Goal: Task Accomplishment & Management: Complete application form

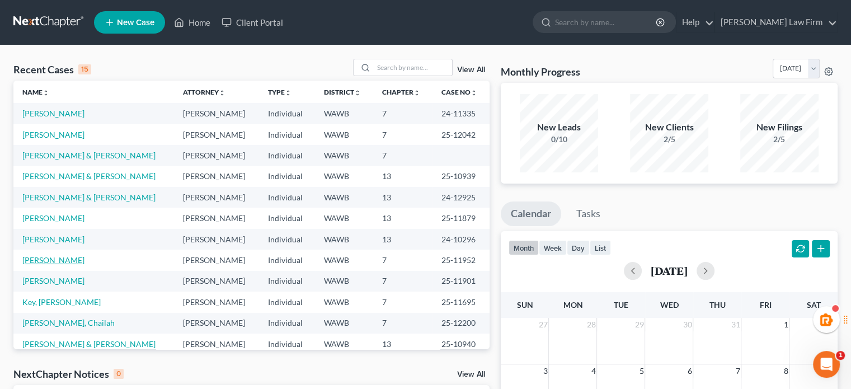
click at [41, 261] on link "[PERSON_NAME]" at bounding box center [53, 260] width 62 height 10
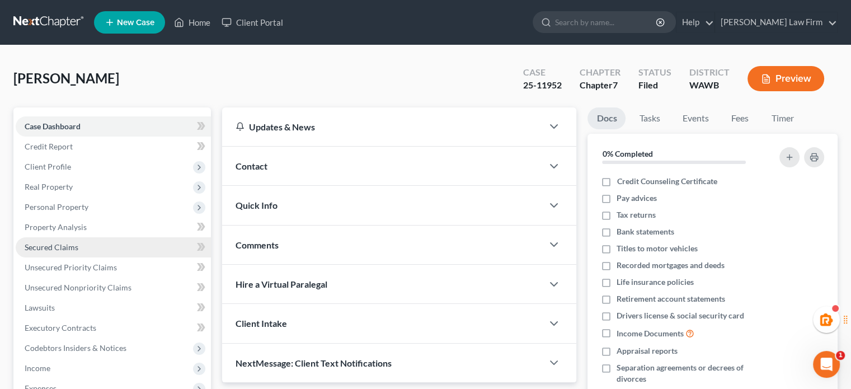
click at [55, 250] on span "Secured Claims" at bounding box center [52, 247] width 54 height 10
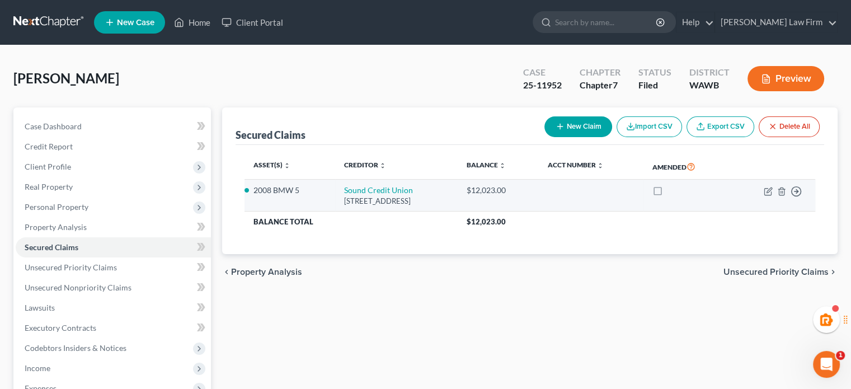
click at [773, 190] on td "Move to E Move to F Move to G Move to Notice Only" at bounding box center [773, 196] width 86 height 32
click at [762, 190] on td "Move to E Move to F Move to G Move to Notice Only" at bounding box center [773, 196] width 86 height 32
click at [765, 190] on icon "button" at bounding box center [768, 191] width 7 height 7
select select "50"
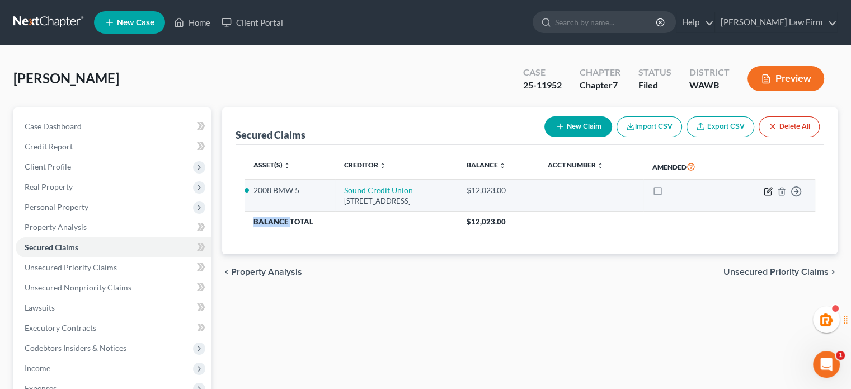
select select "0"
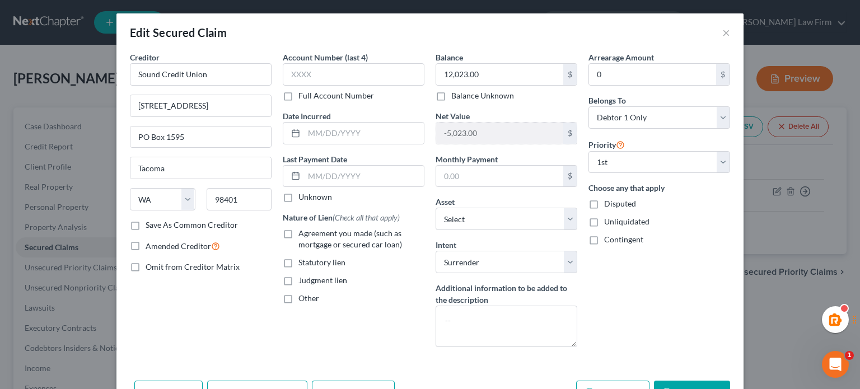
click at [729, 31] on div "Edit Secured Claim ×" at bounding box center [429, 32] width 627 height 38
click at [727, 31] on div "Edit Secured Claim ×" at bounding box center [429, 32] width 627 height 38
click at [717, 34] on div "Edit Secured Claim ×" at bounding box center [429, 32] width 627 height 38
click at [723, 34] on button "×" at bounding box center [726, 32] width 8 height 13
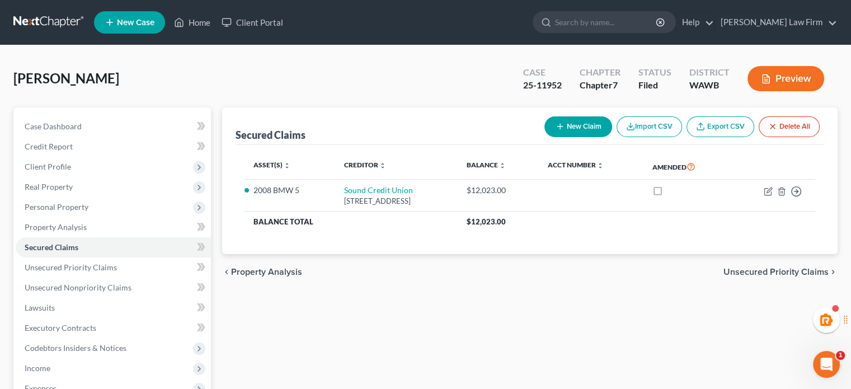
click at [65, 29] on link at bounding box center [49, 22] width 72 height 20
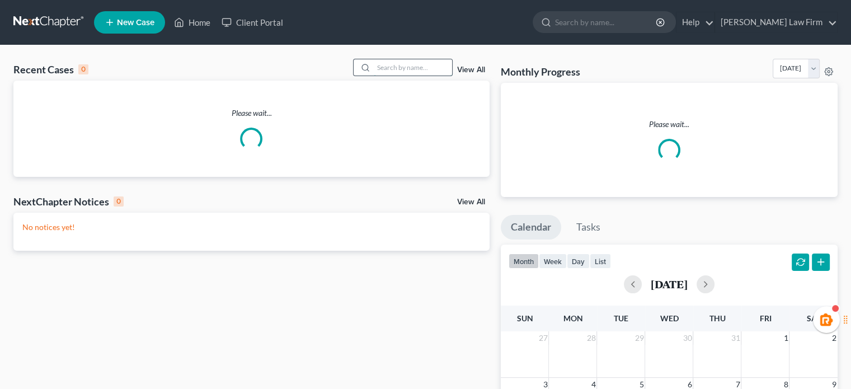
click at [437, 70] on input "search" at bounding box center [413, 67] width 78 height 16
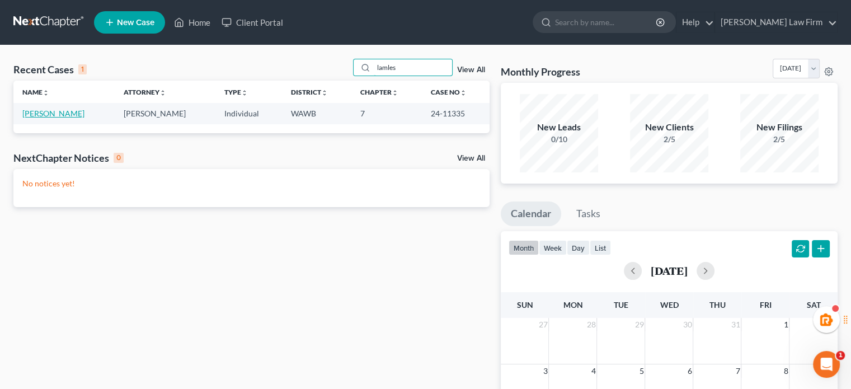
type input "lamles"
click at [55, 117] on link "[PERSON_NAME]" at bounding box center [53, 114] width 62 height 10
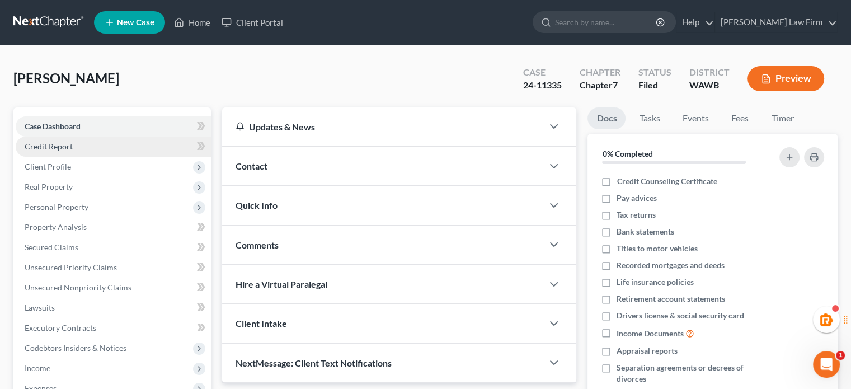
click at [90, 147] on link "Credit Report" at bounding box center [113, 147] width 195 height 20
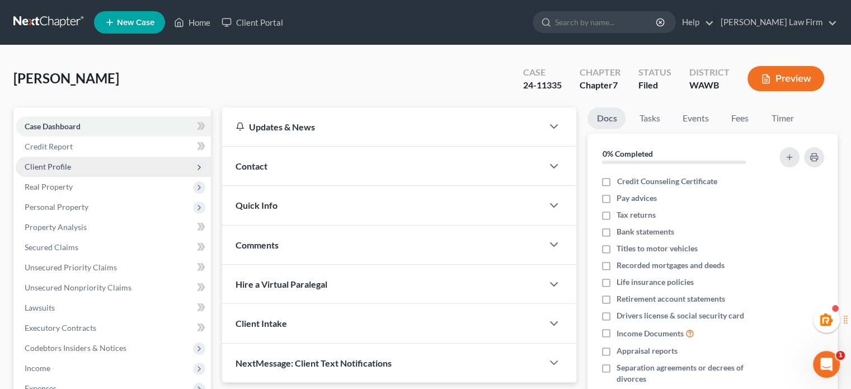
click at [86, 170] on span "Client Profile" at bounding box center [113, 167] width 195 height 20
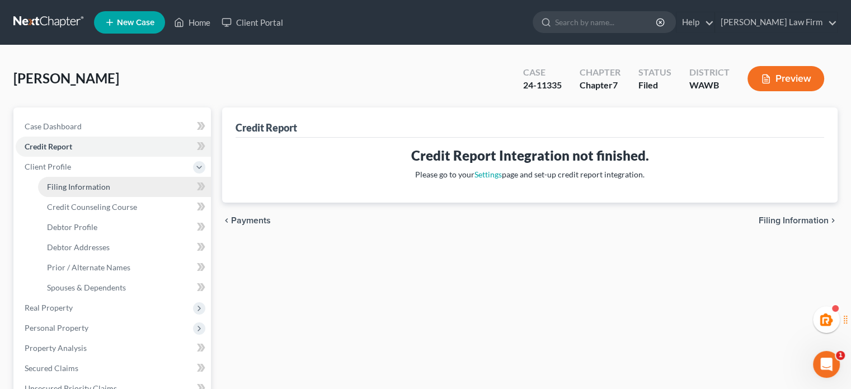
click at [87, 192] on link "Filing Information" at bounding box center [124, 187] width 173 height 20
select select "1"
select select "0"
select select "1"
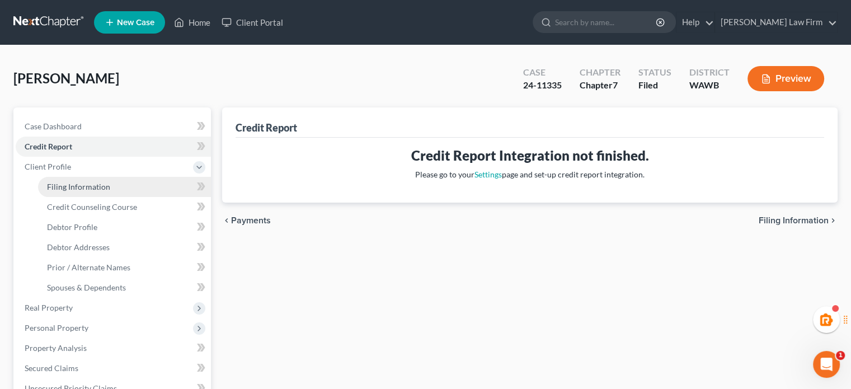
select select "50"
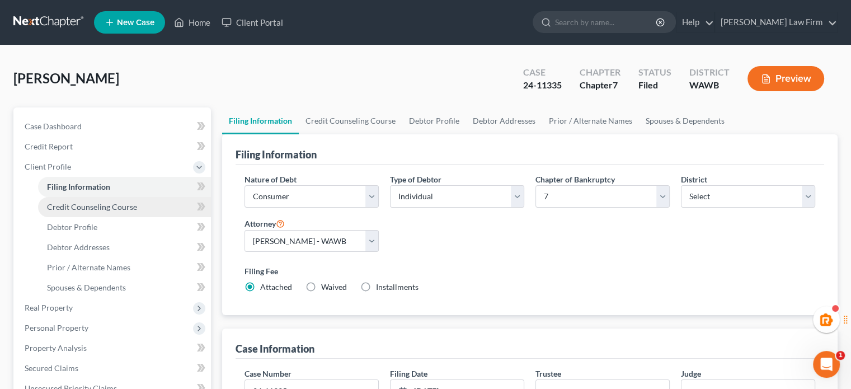
click at [89, 212] on link "Credit Counseling Course" at bounding box center [124, 207] width 173 height 20
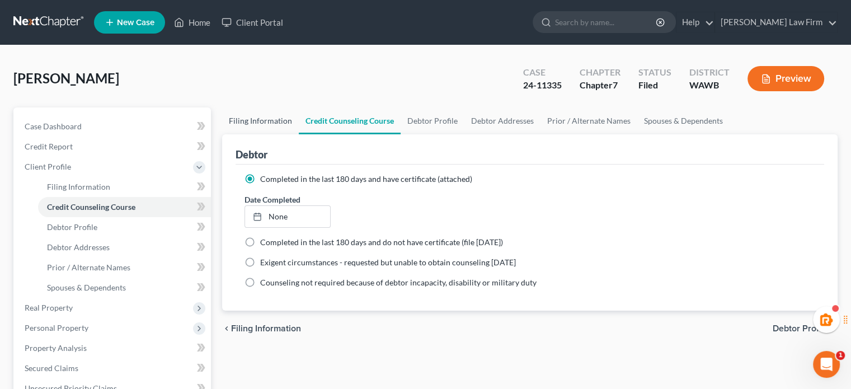
click at [253, 111] on link "Filing Information" at bounding box center [260, 120] width 77 height 27
select select "1"
select select "0"
select select "87"
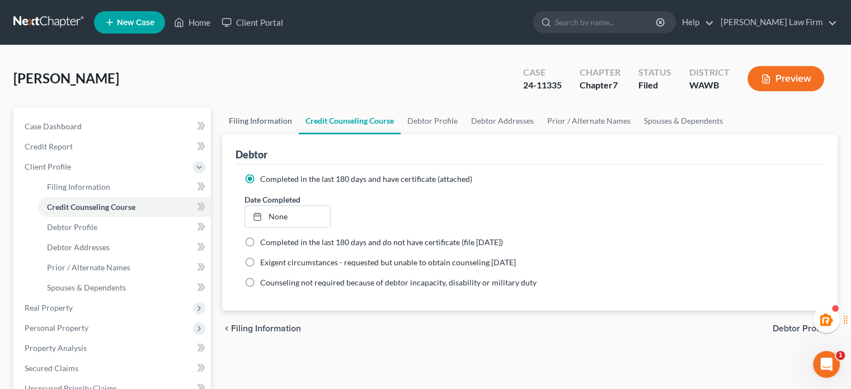
select select "1"
select select "50"
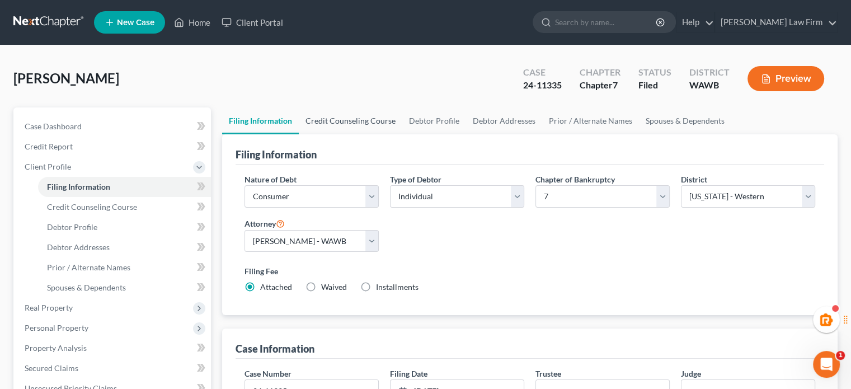
click at [352, 119] on link "Credit Counseling Course" at bounding box center [351, 120] width 104 height 27
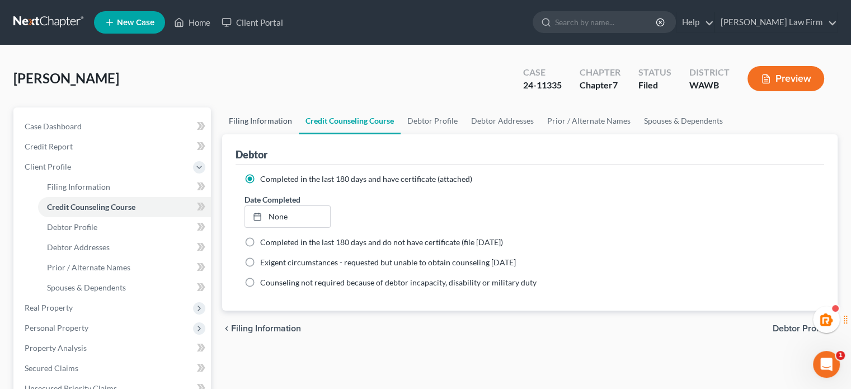
click at [249, 113] on link "Filing Information" at bounding box center [260, 120] width 77 height 27
select select "1"
select select "0"
select select "87"
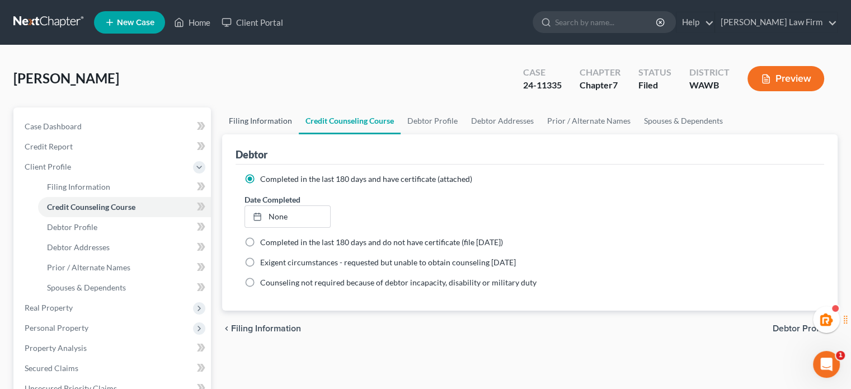
select select "1"
select select "50"
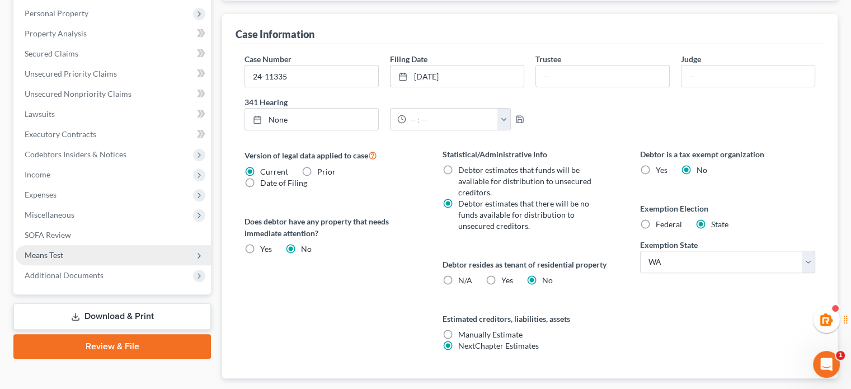
scroll to position [381, 0]
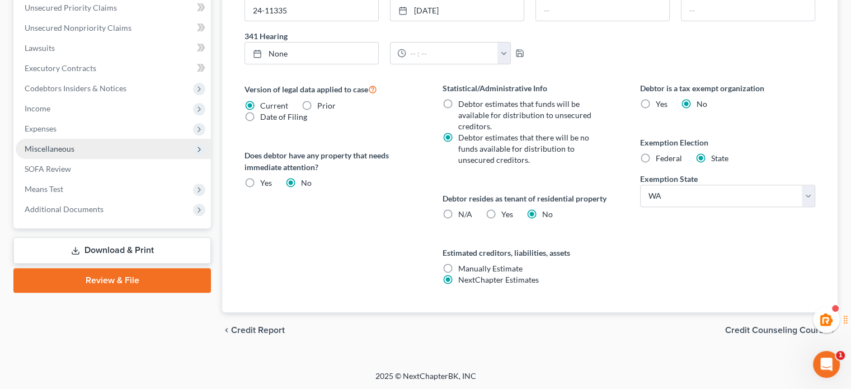
click at [79, 142] on span "Miscellaneous" at bounding box center [113, 149] width 195 height 20
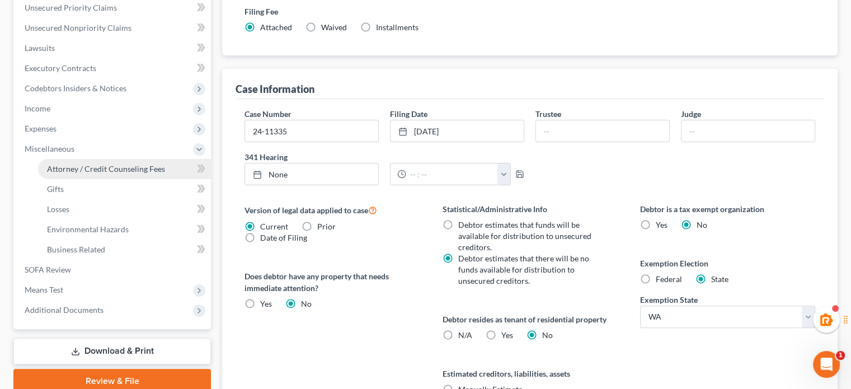
click at [85, 172] on span "Attorney / Credit Counseling Fees" at bounding box center [106, 169] width 118 height 10
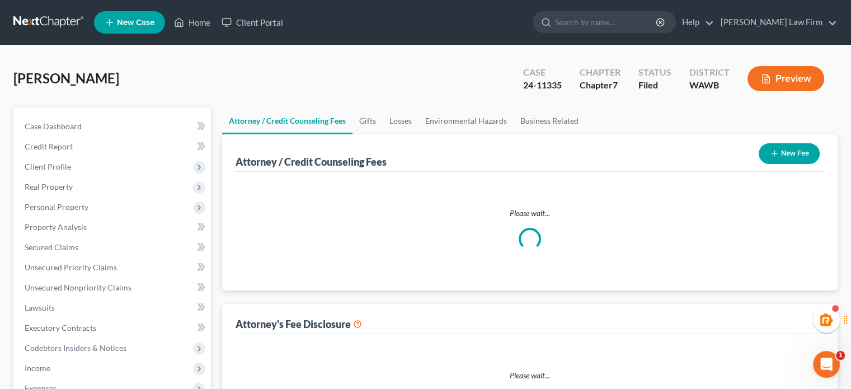
select select "1"
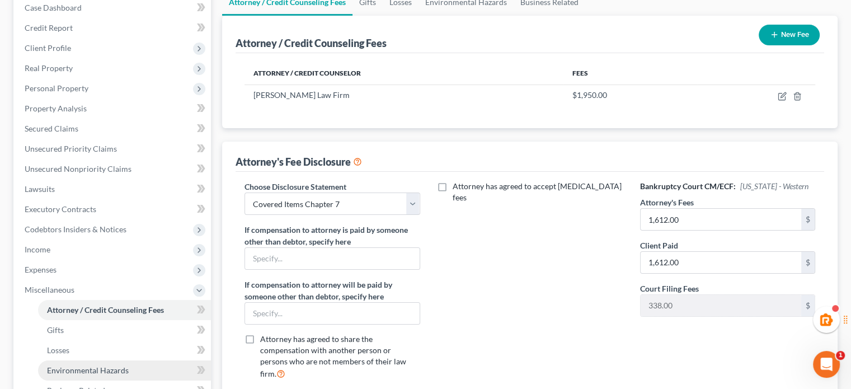
scroll to position [306, 0]
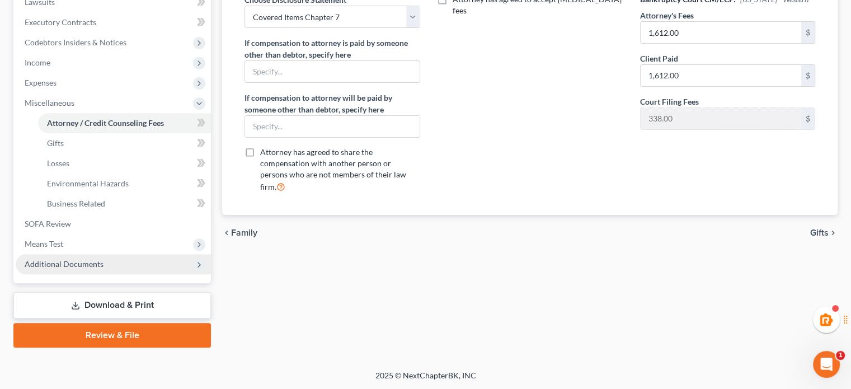
click at [99, 259] on span "Additional Documents" at bounding box center [64, 264] width 79 height 10
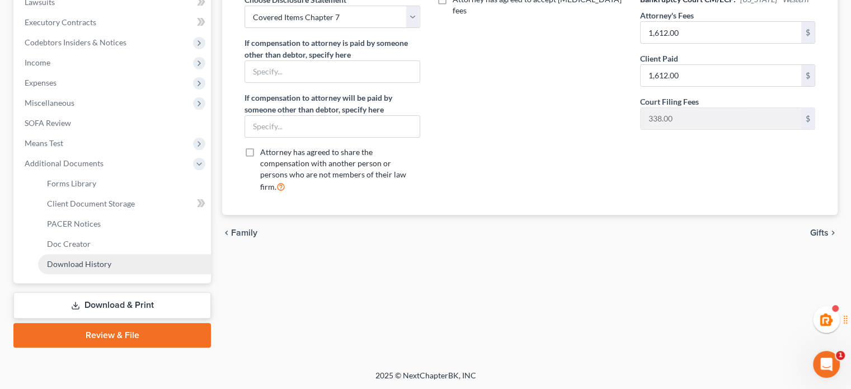
click at [101, 258] on link "Download History" at bounding box center [124, 264] width 173 height 20
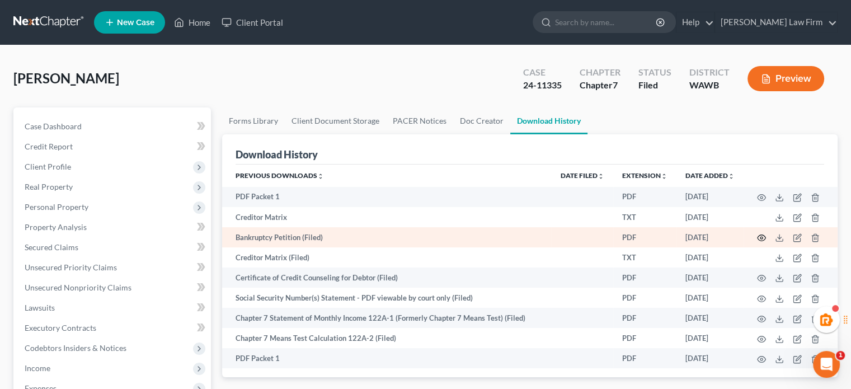
click at [762, 237] on icon "button" at bounding box center [761, 237] width 9 height 9
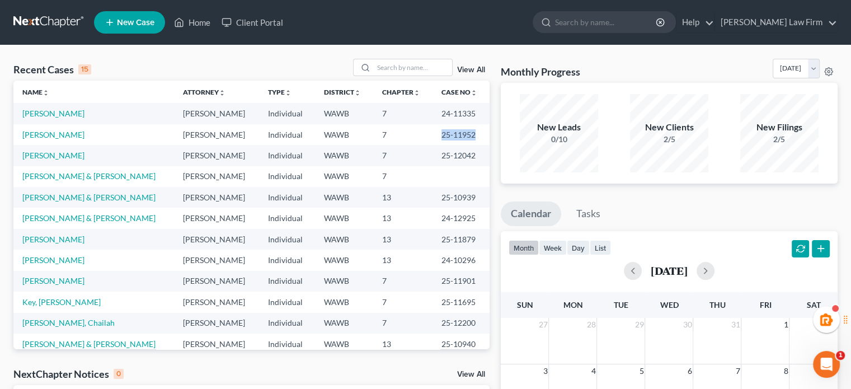
drag, startPoint x: 423, startPoint y: 140, endPoint x: 463, endPoint y: 136, distance: 39.9
click at [463, 136] on td "25-11952" at bounding box center [461, 134] width 57 height 21
copy td "25-11952"
